Goal: Task Accomplishment & Management: Manage account settings

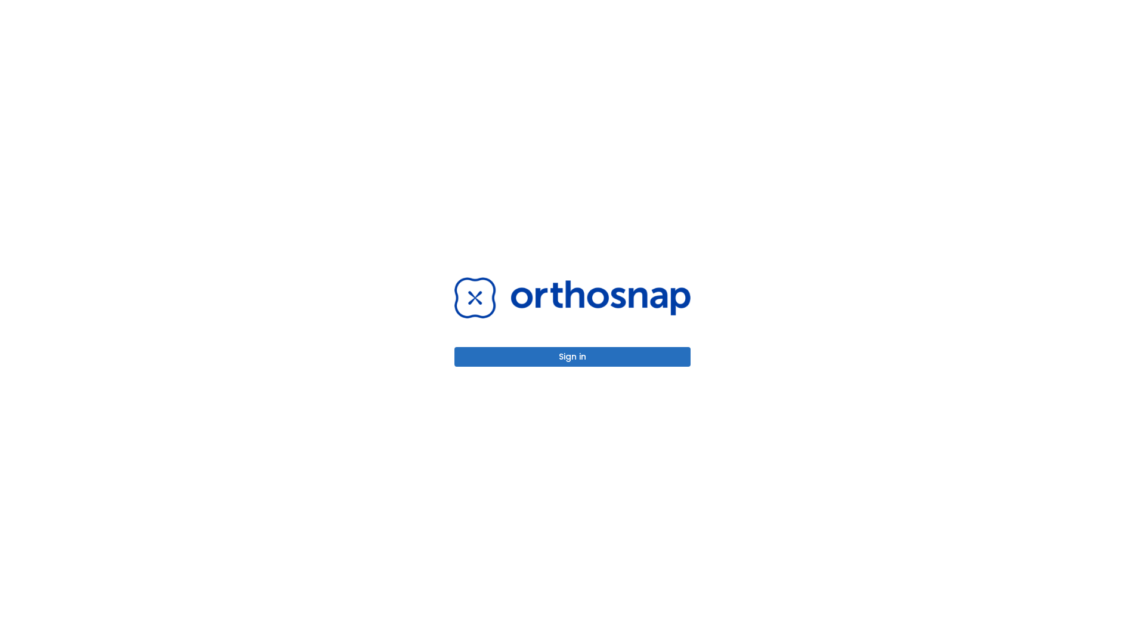
click at [573, 357] on button "Sign in" at bounding box center [572, 357] width 236 height 20
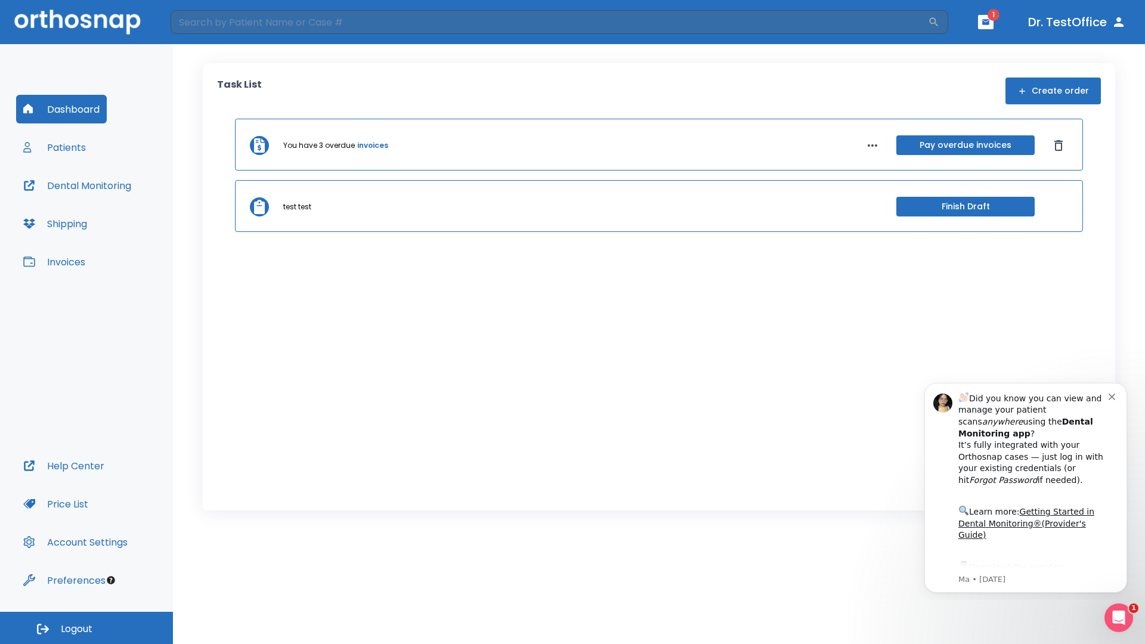
click at [86, 628] on span "Logout" at bounding box center [77, 629] width 32 height 13
